Goal: Information Seeking & Learning: Learn about a topic

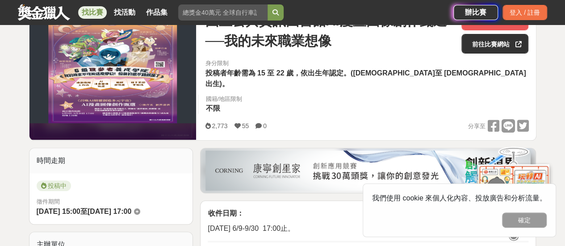
scroll to position [134, 0]
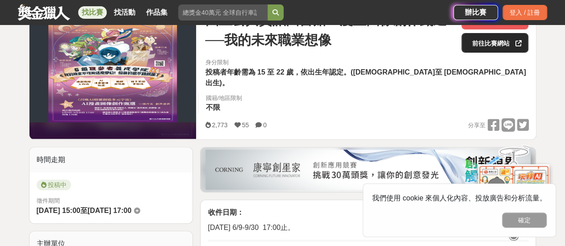
click at [495, 44] on link "前往比賽網站" at bounding box center [495, 43] width 67 height 20
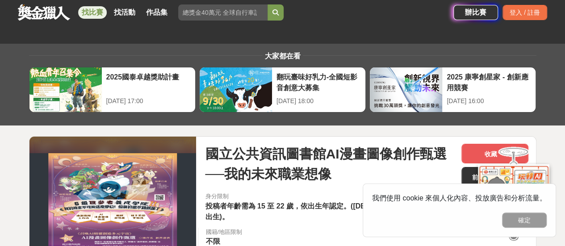
scroll to position [89, 0]
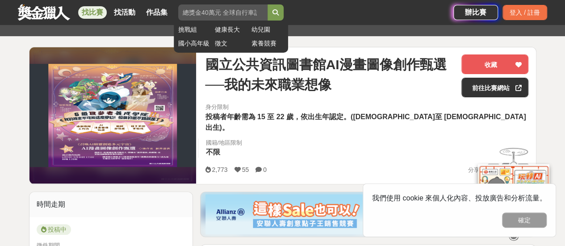
click at [219, 6] on input "search" at bounding box center [222, 12] width 89 height 16
type input "E"
type input "國中"
click at [268, 4] on button "submit" at bounding box center [276, 12] width 16 height 16
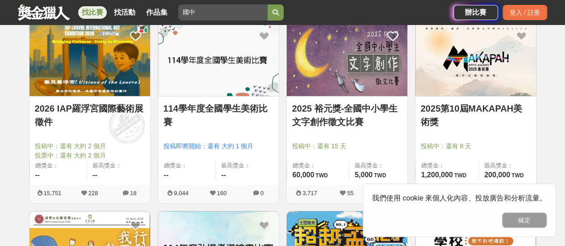
scroll to position [179, 0]
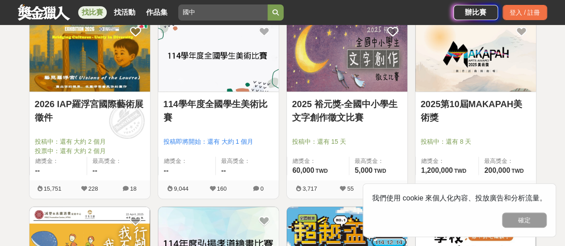
click at [90, 107] on link "2026 IAP羅浮宮國際藝術展徵件" at bounding box center [90, 110] width 110 height 27
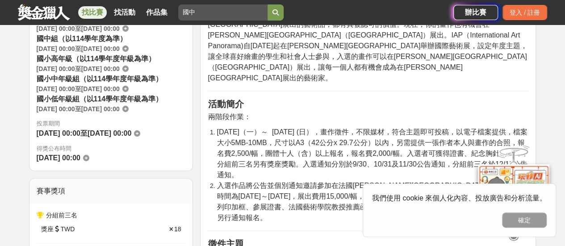
scroll to position [313, 0]
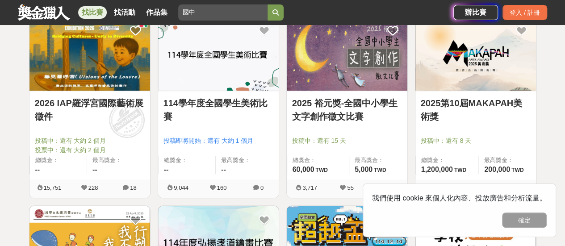
scroll to position [179, 0]
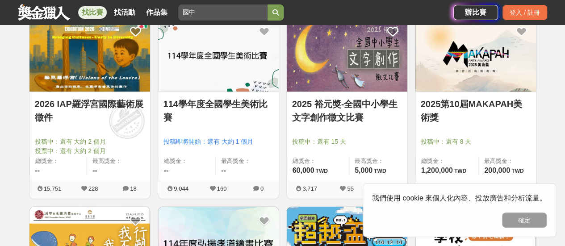
click at [269, 121] on link "114學年度全國學生美術比賽" at bounding box center [219, 110] width 110 height 27
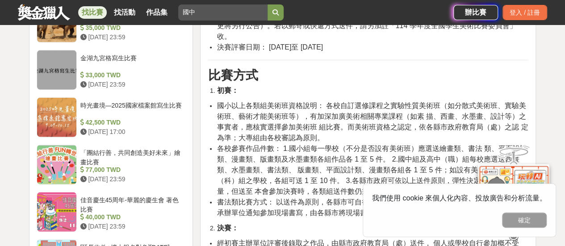
scroll to position [1028, 0]
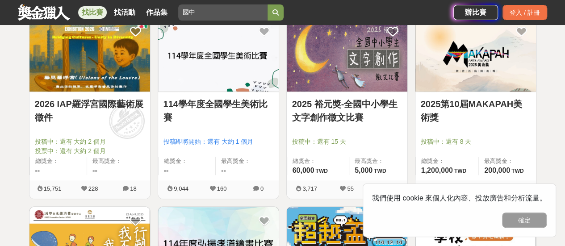
scroll to position [179, 0]
click at [495, 112] on link "2025第10屆MAKAPAH美術獎" at bounding box center [476, 110] width 110 height 27
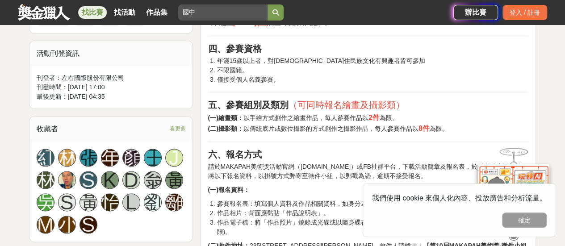
scroll to position [492, 0]
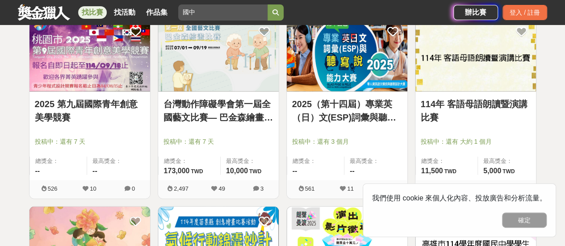
scroll to position [939, 0]
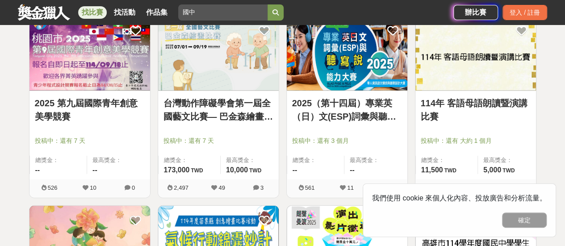
click at [83, 105] on link "2025 第九屆國際青年創意美學競賽" at bounding box center [90, 110] width 110 height 27
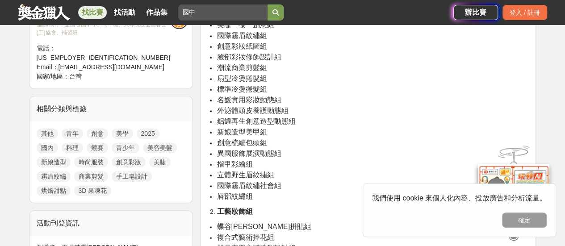
scroll to position [402, 0]
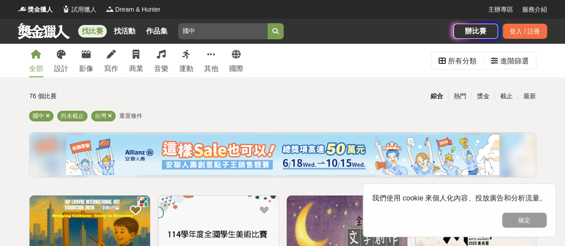
click at [196, 121] on div "國中 尚未截止 台灣 重置條件" at bounding box center [283, 118] width 508 height 14
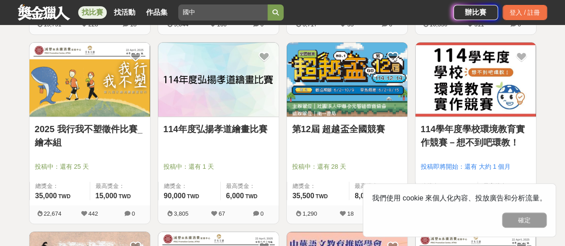
scroll to position [358, 0]
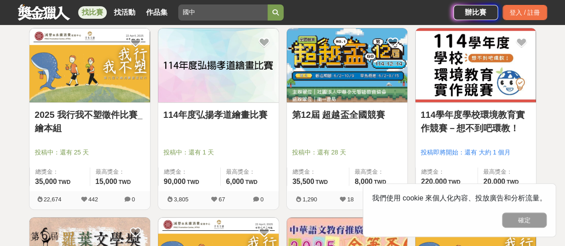
click at [485, 118] on link "114學年度學校環境教育實作競賽－想不到吧環教！" at bounding box center [476, 121] width 110 height 27
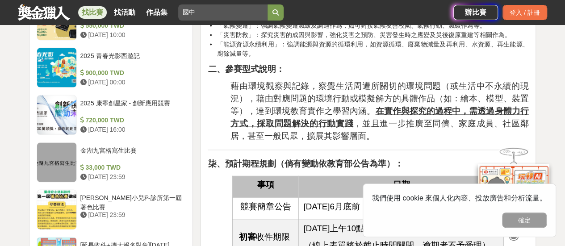
scroll to position [983, 0]
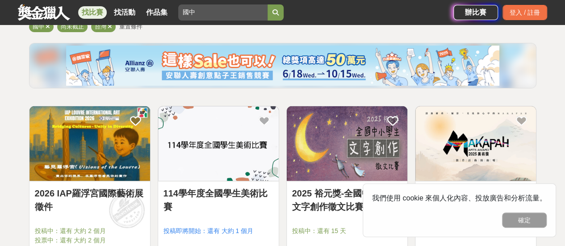
scroll to position [224, 0]
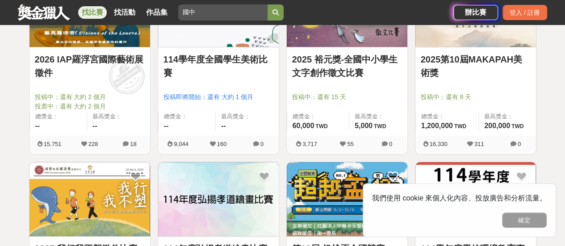
click at [343, 55] on link "2025 裕元獎-全國中小學生文字創作徵文比賽" at bounding box center [347, 66] width 110 height 27
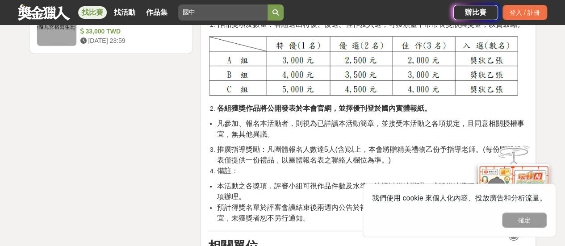
scroll to position [1475, 0]
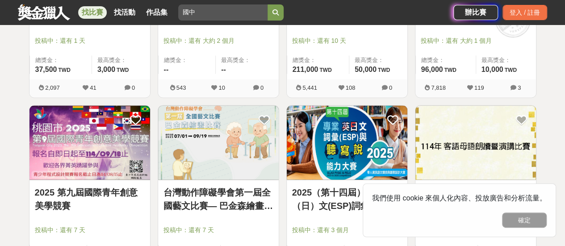
scroll to position [715, 0]
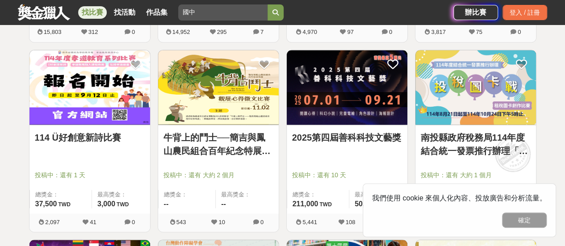
click at [350, 144] on link "2025第四屆善科科技文藝獎" at bounding box center [347, 137] width 110 height 13
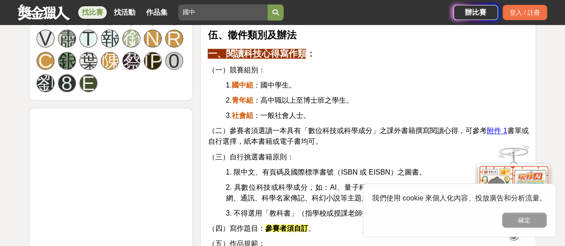
scroll to position [715, 0]
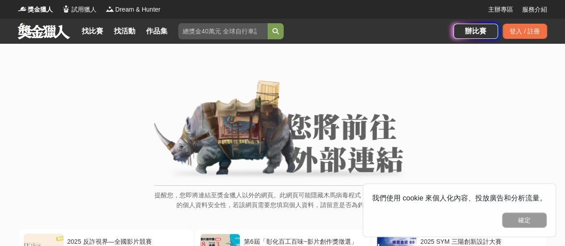
click at [44, 33] on link at bounding box center [44, 30] width 54 height 17
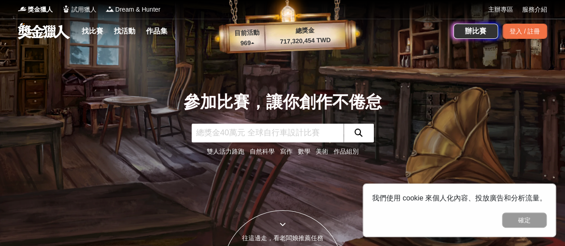
click at [237, 136] on input "text" at bounding box center [268, 133] width 152 height 19
type input "國中"
click button "submit" at bounding box center [359, 133] width 30 height 19
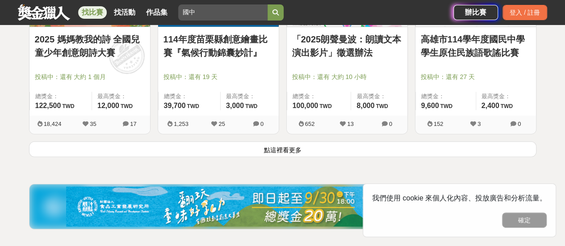
scroll to position [1207, 0]
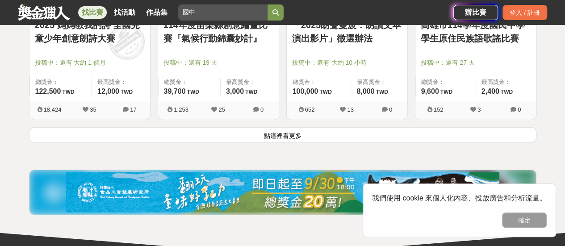
click at [327, 136] on button "點這裡看更多" at bounding box center [283, 135] width 508 height 16
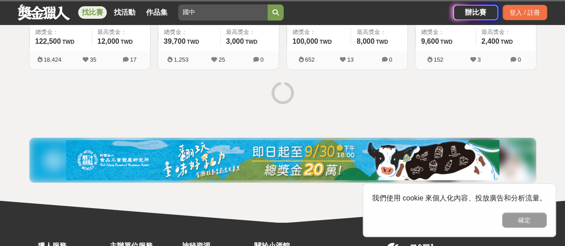
scroll to position [1296, 0]
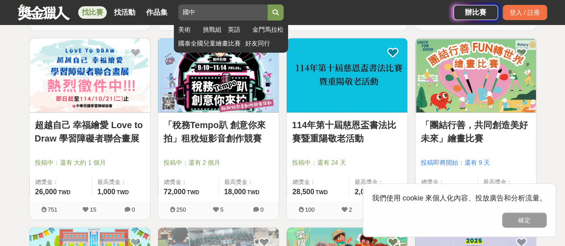
click at [211, 11] on input "國中" at bounding box center [222, 12] width 89 height 16
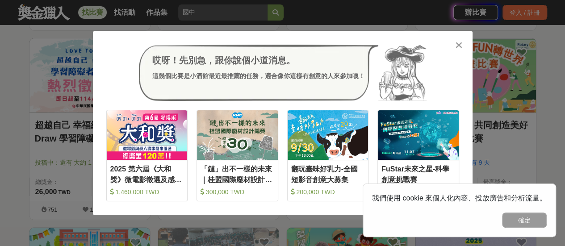
click at [514, 220] on button "確定" at bounding box center [524, 220] width 45 height 15
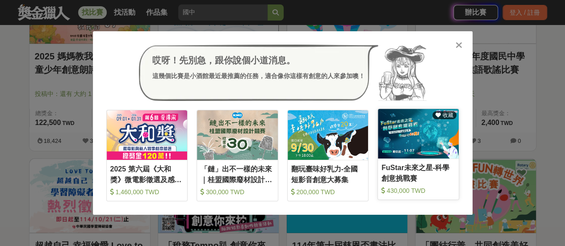
scroll to position [1073, 0]
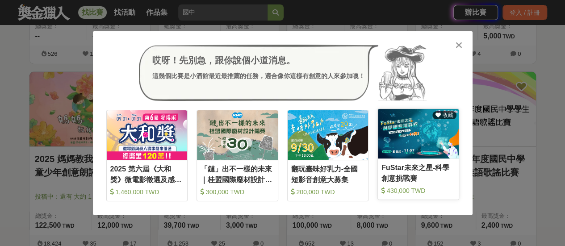
click at [429, 181] on div "FuStar未來之星-科學創意挑戰賽" at bounding box center [419, 173] width 74 height 20
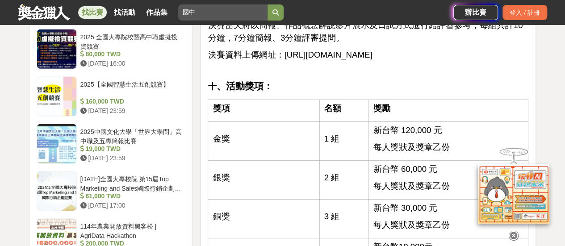
scroll to position [1386, 0]
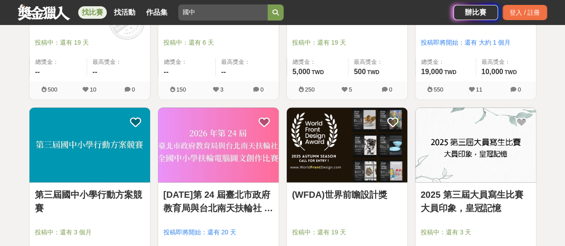
scroll to position [2190, 0]
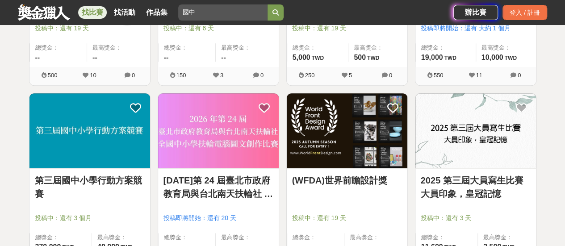
click at [353, 181] on link "(WFDA)世界前瞻設計獎" at bounding box center [347, 180] width 110 height 13
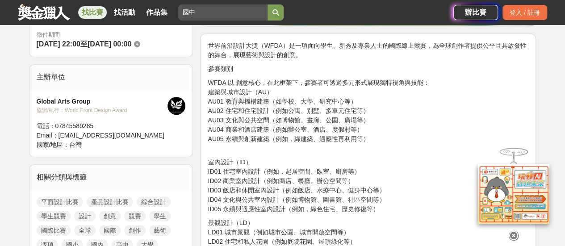
scroll to position [268, 0]
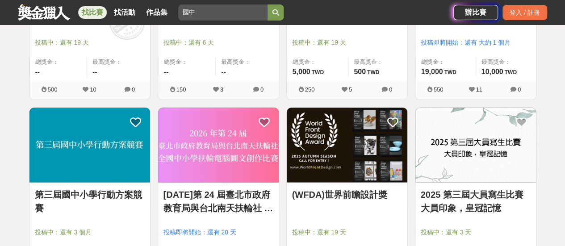
scroll to position [2190, 0]
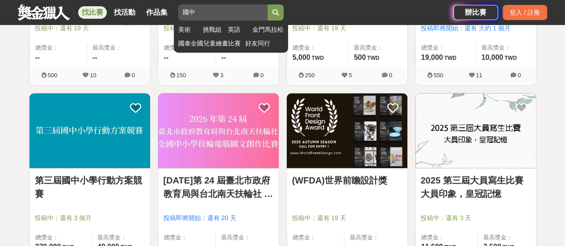
click at [216, 15] on input "國中" at bounding box center [222, 12] width 89 height 16
type input "國中 AI"
click at [268, 4] on button "submit" at bounding box center [276, 12] width 16 height 16
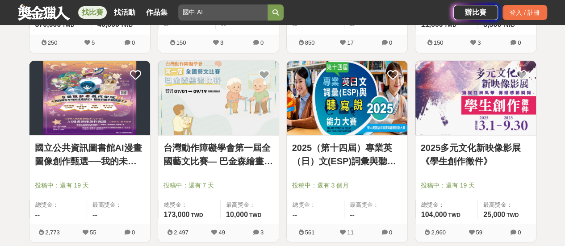
scroll to position [2414, 0]
